Goal: Task Accomplishment & Management: Complete application form

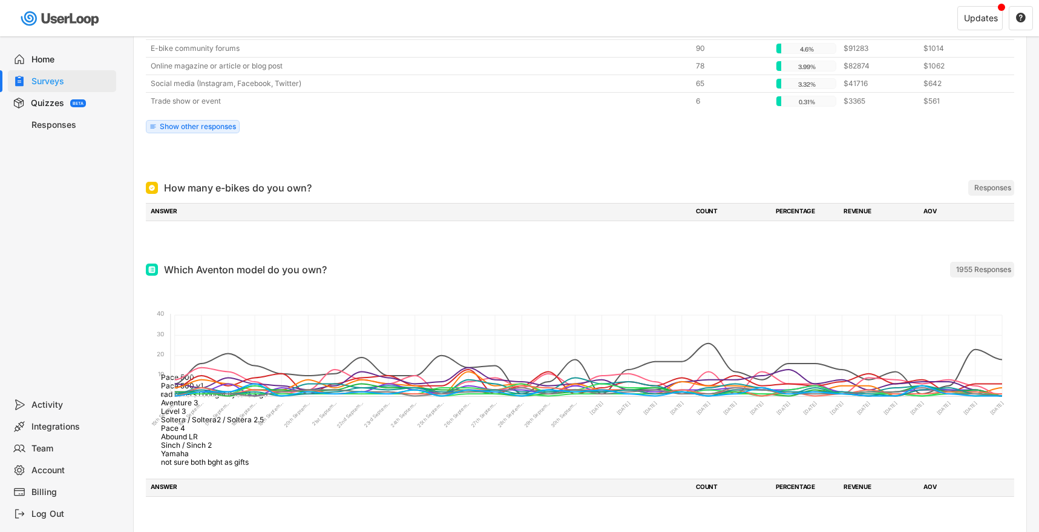
scroll to position [777, 0]
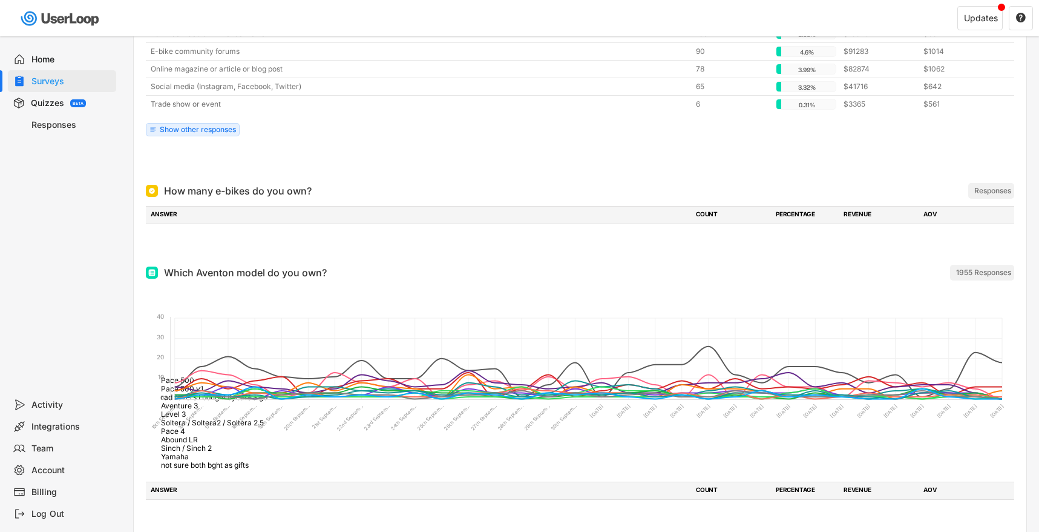
click at [44, 54] on div "Home" at bounding box center [71, 60] width 80 height 12
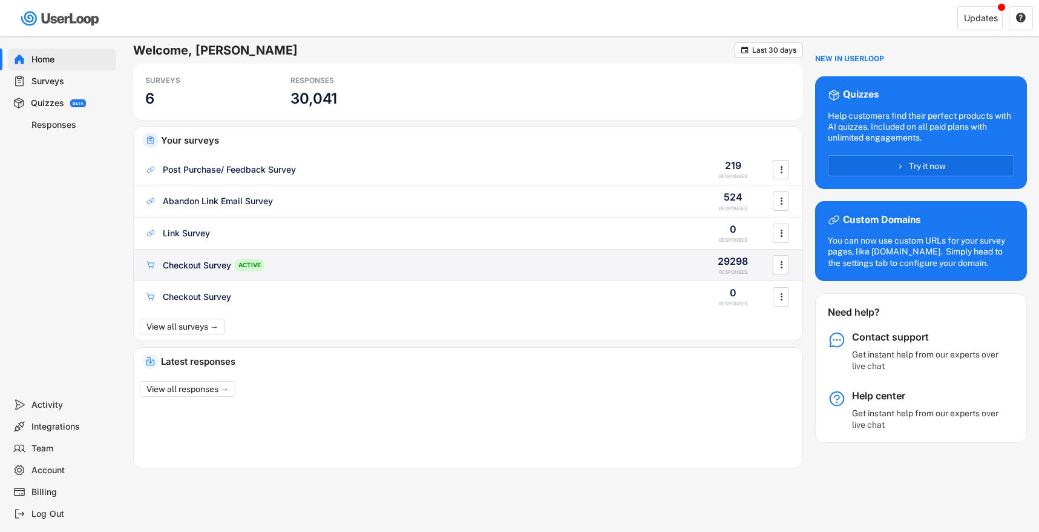
click at [323, 265] on div "Checkout Survey ACTIVE" at bounding box center [417, 264] width 545 height 13
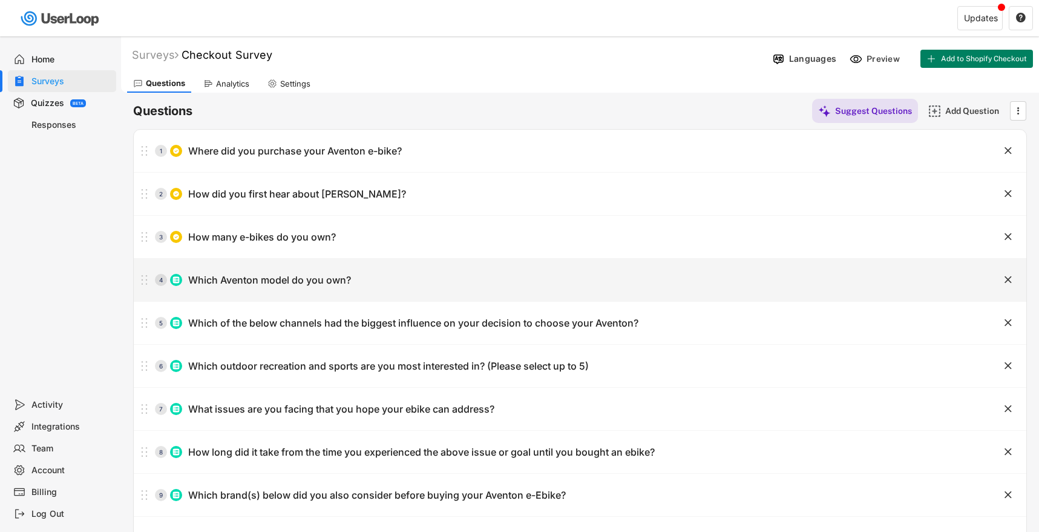
scroll to position [12, 0]
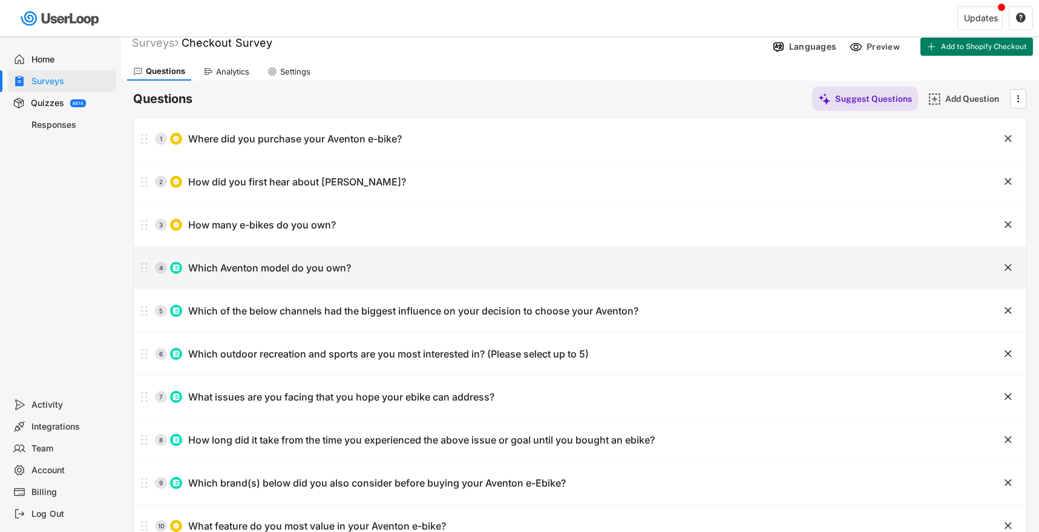
click at [415, 265] on div "4 Which Aventon model do you own?" at bounding box center [550, 267] width 832 height 24
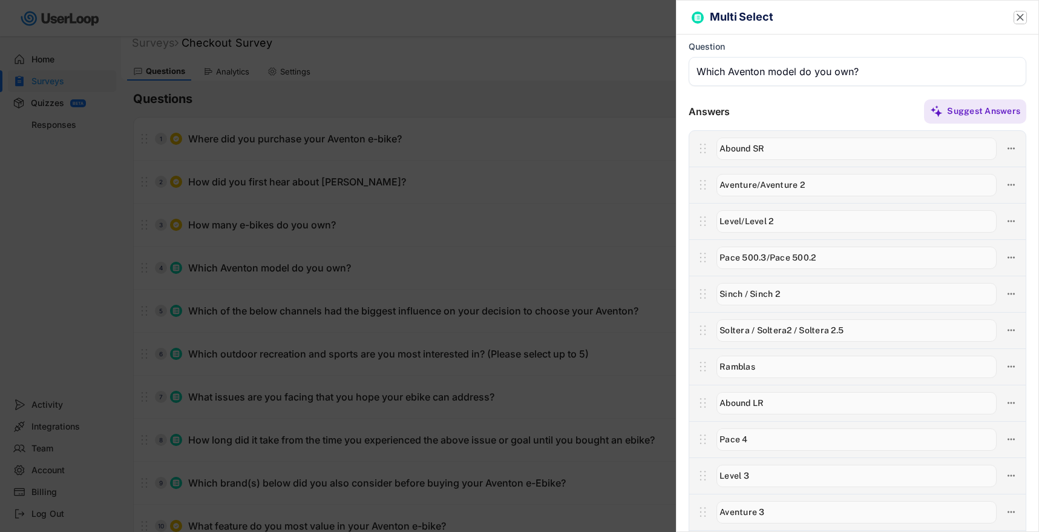
click at [1025, 21] on icon "" at bounding box center [1021, 18] width 12 height 12
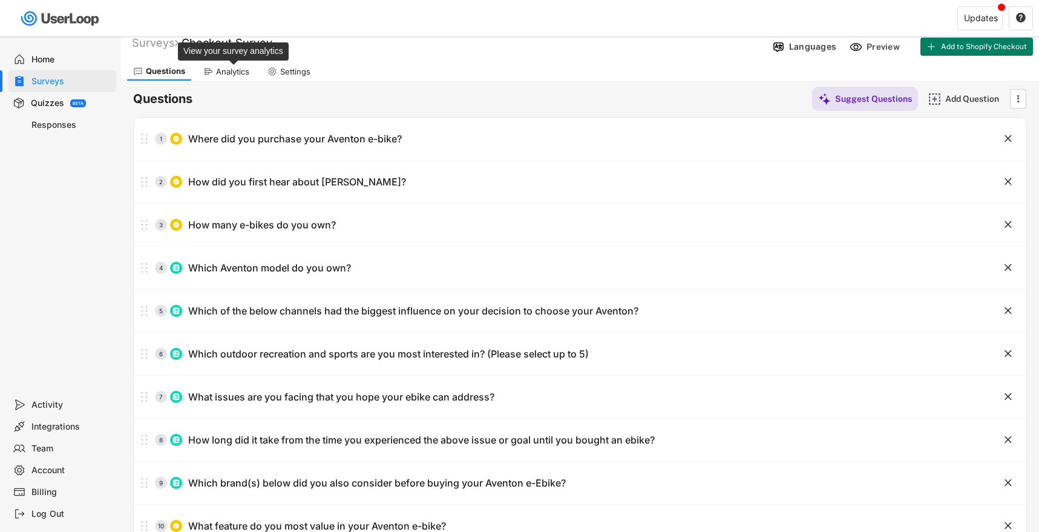
click at [231, 74] on div "Analytics" at bounding box center [232, 72] width 33 height 10
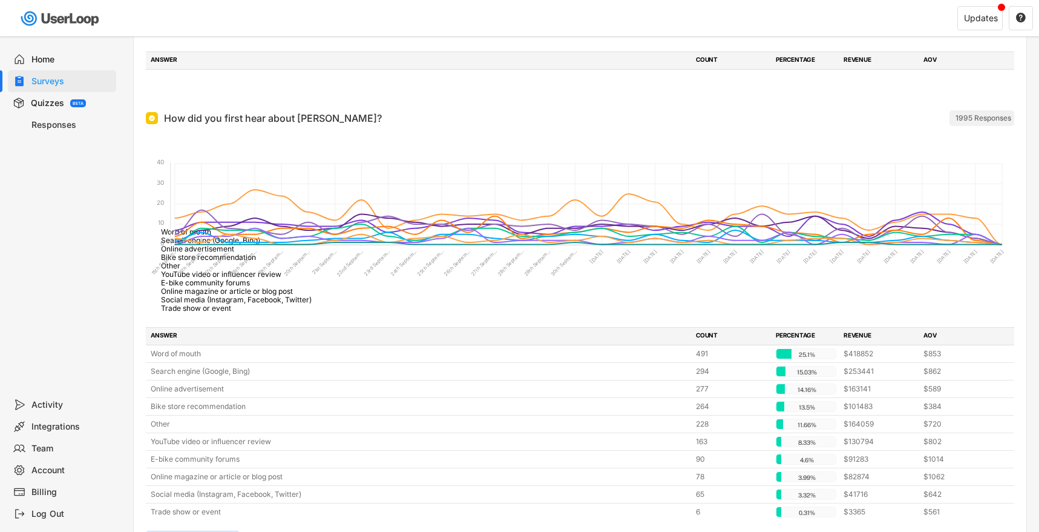
scroll to position [372, 0]
